Goal: Complete application form: Complete application form

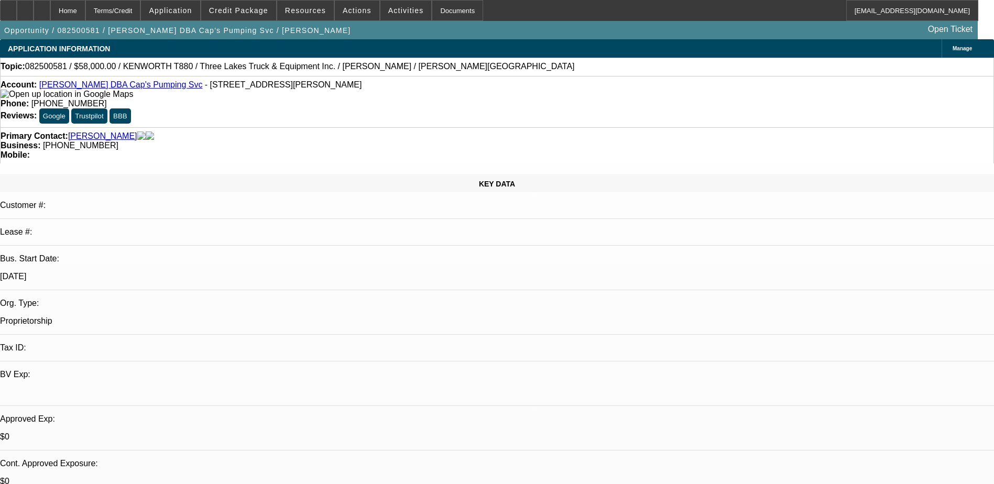
select select "0"
select select "9"
select select "0"
select select "6"
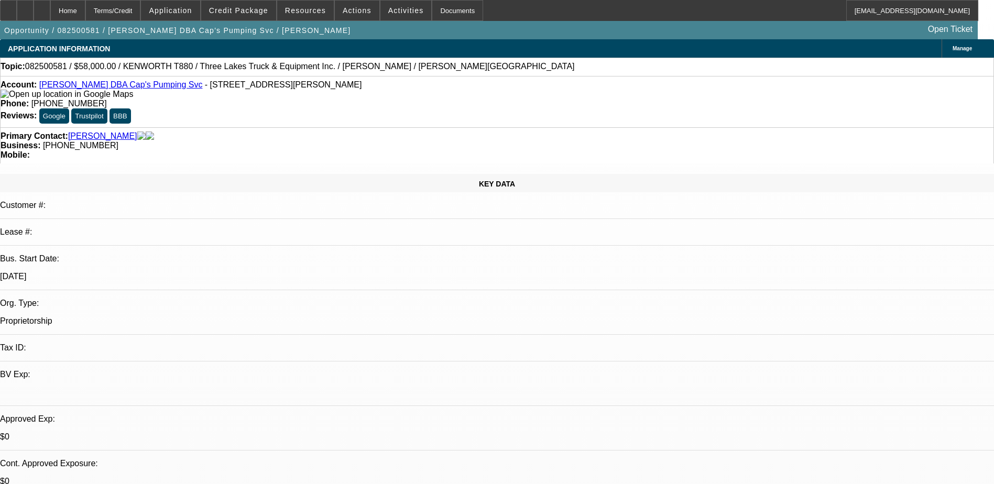
select select "0"
select select "9"
select select "0.1"
select select "4"
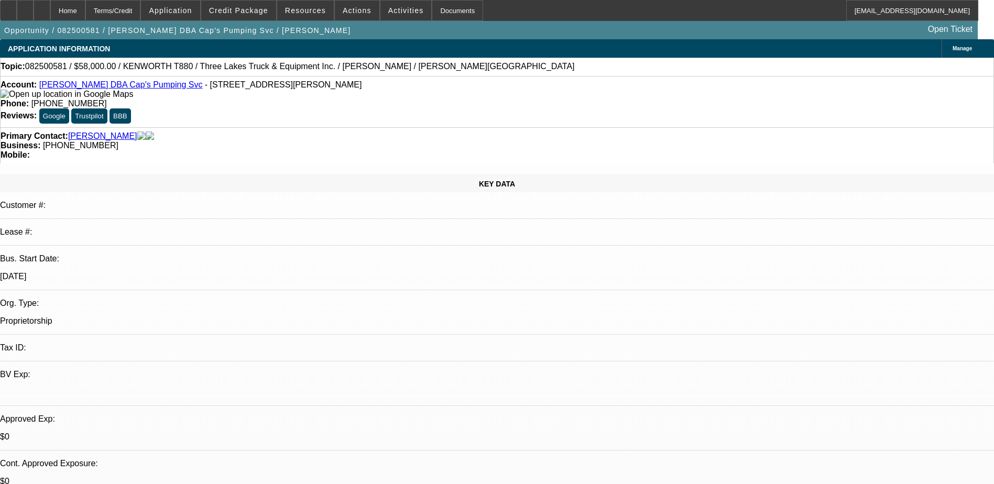
select select "0"
select select "0.1"
select select "4"
select select "0"
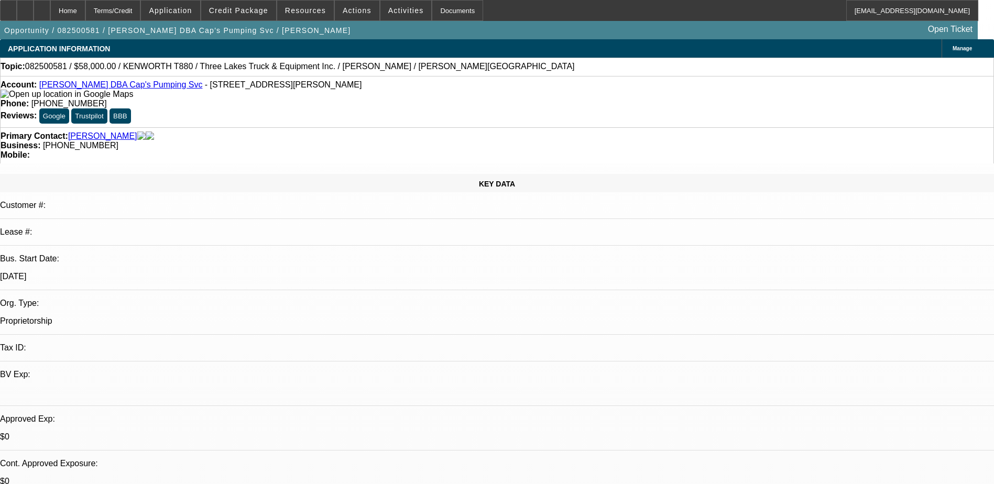
select select "0"
select select "9"
select select "0"
select select "6"
